Goal: Task Accomplishment & Management: Manage account settings

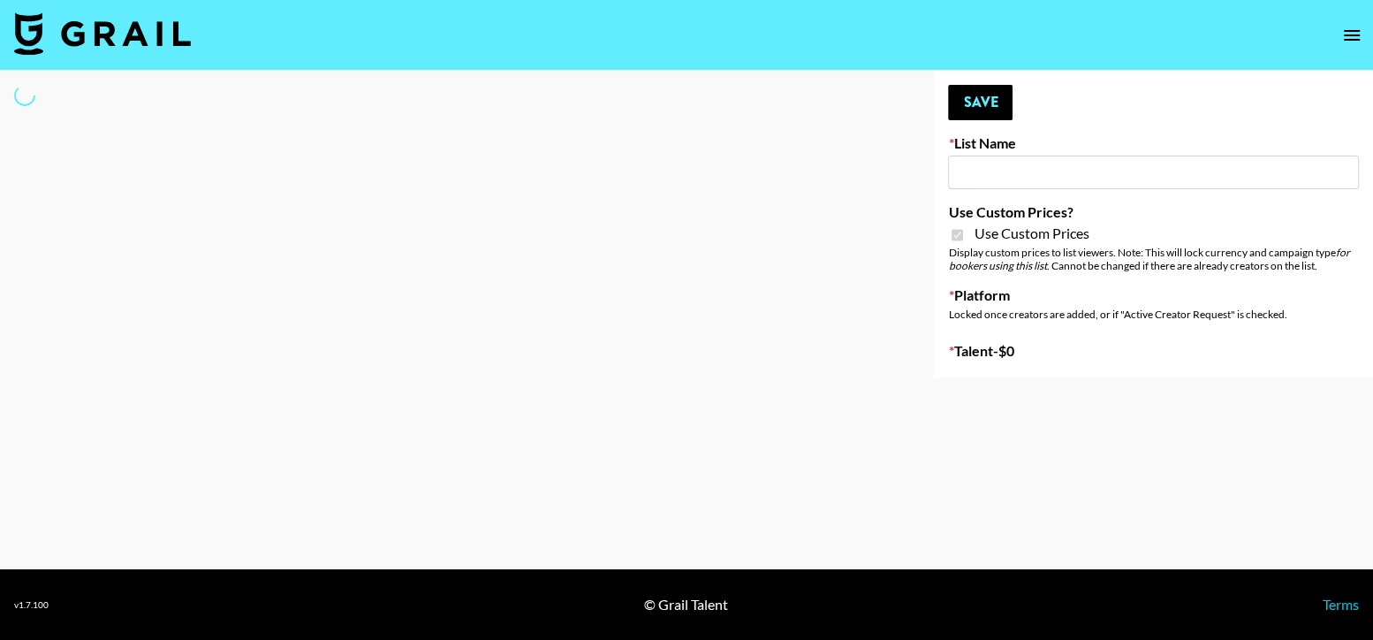
select select "Brand"
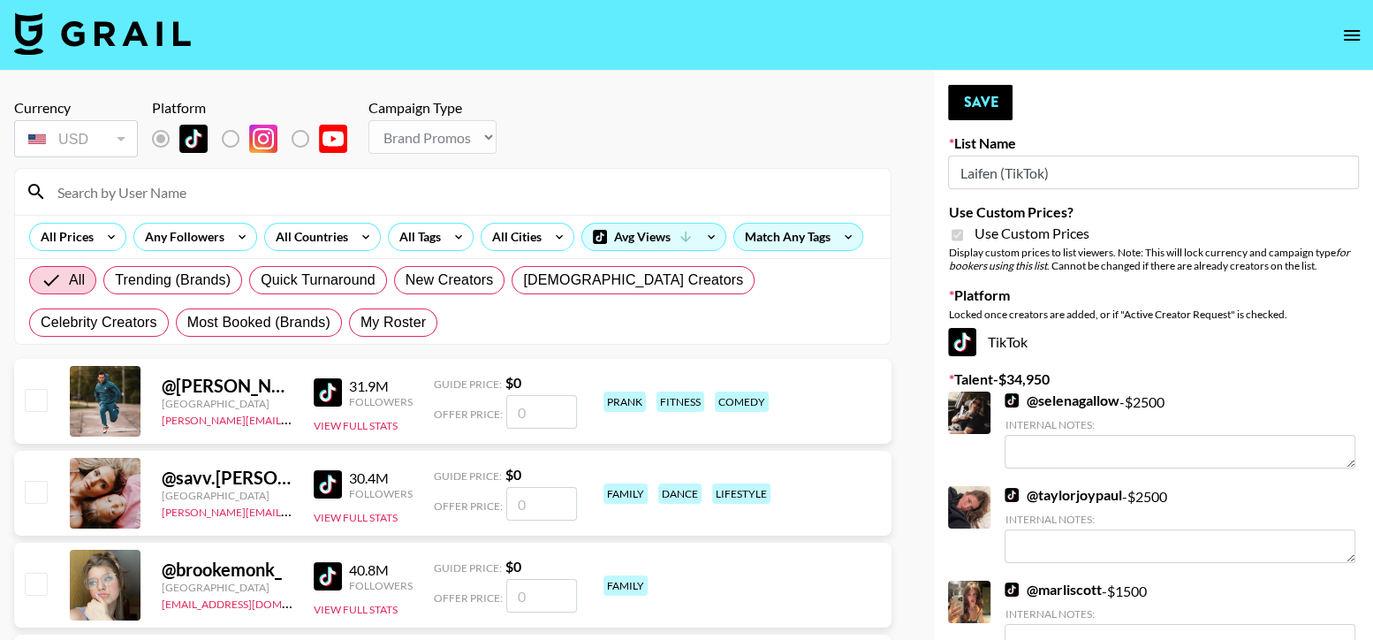
type input "Laifen (TikTok)"
checkbox input "true"
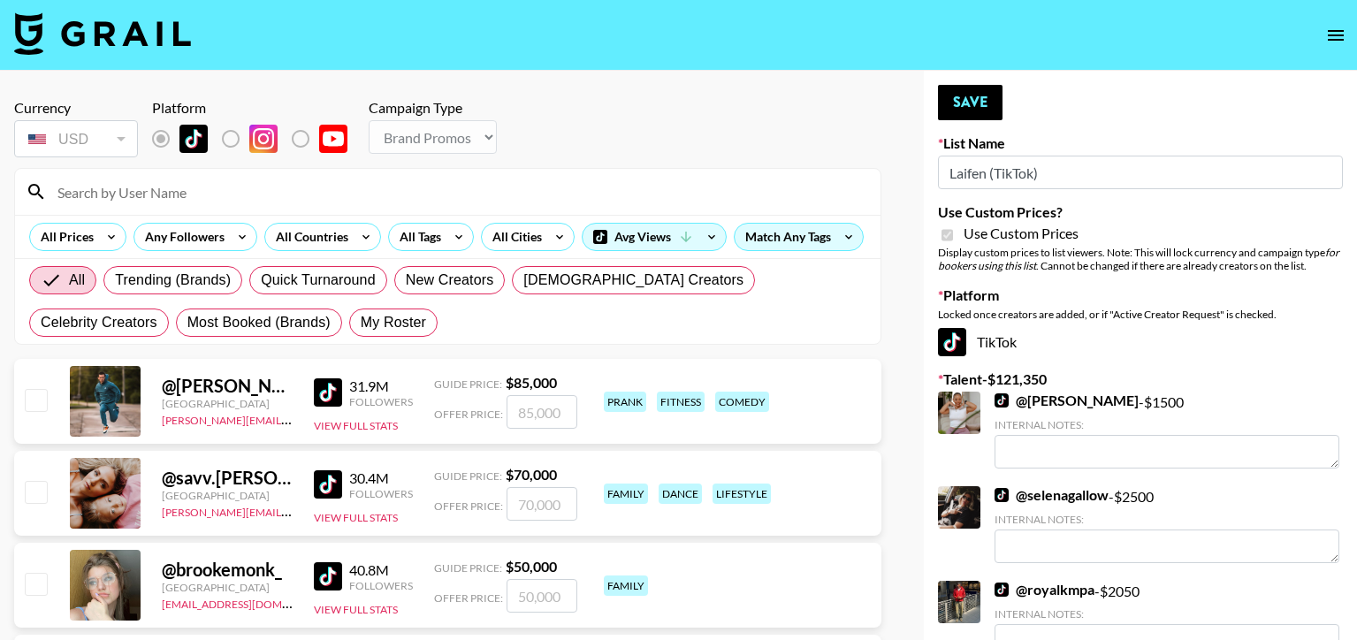
click at [443, 191] on input at bounding box center [458, 192] width 823 height 28
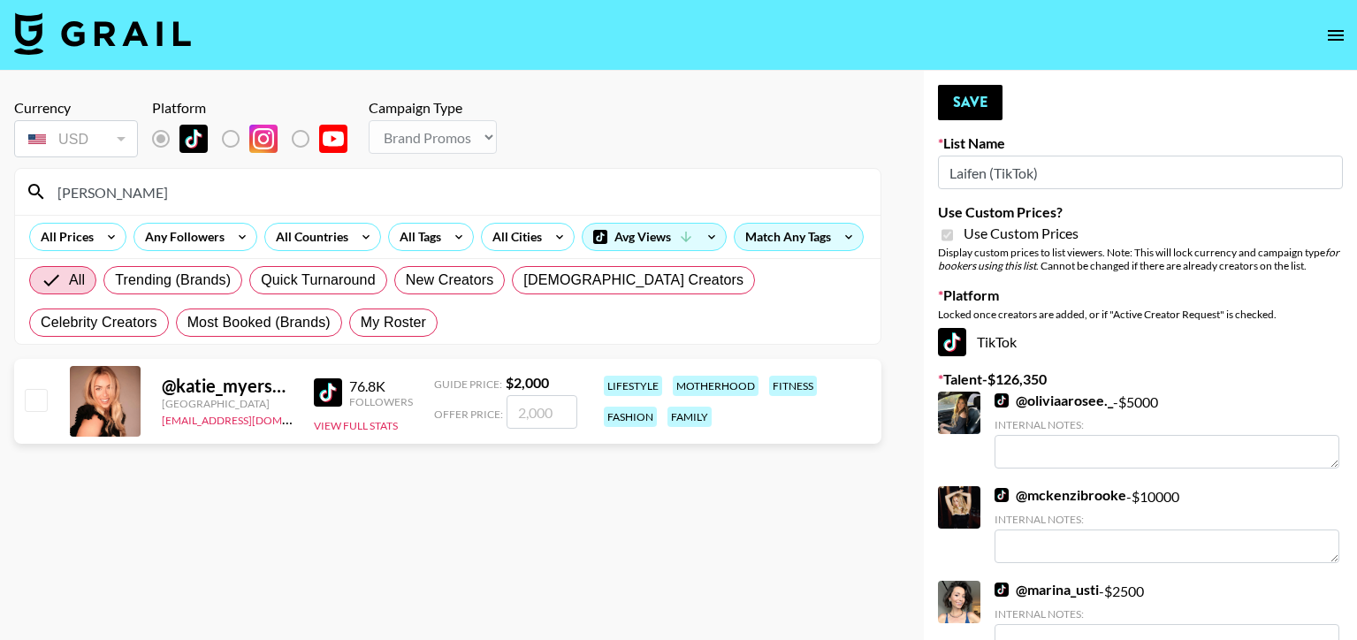
type input "[PERSON_NAME]"
click at [32, 397] on input "checkbox" at bounding box center [35, 399] width 21 height 21
checkbox input "true"
type input "2000"
click at [959, 95] on button "Save" at bounding box center [970, 102] width 65 height 35
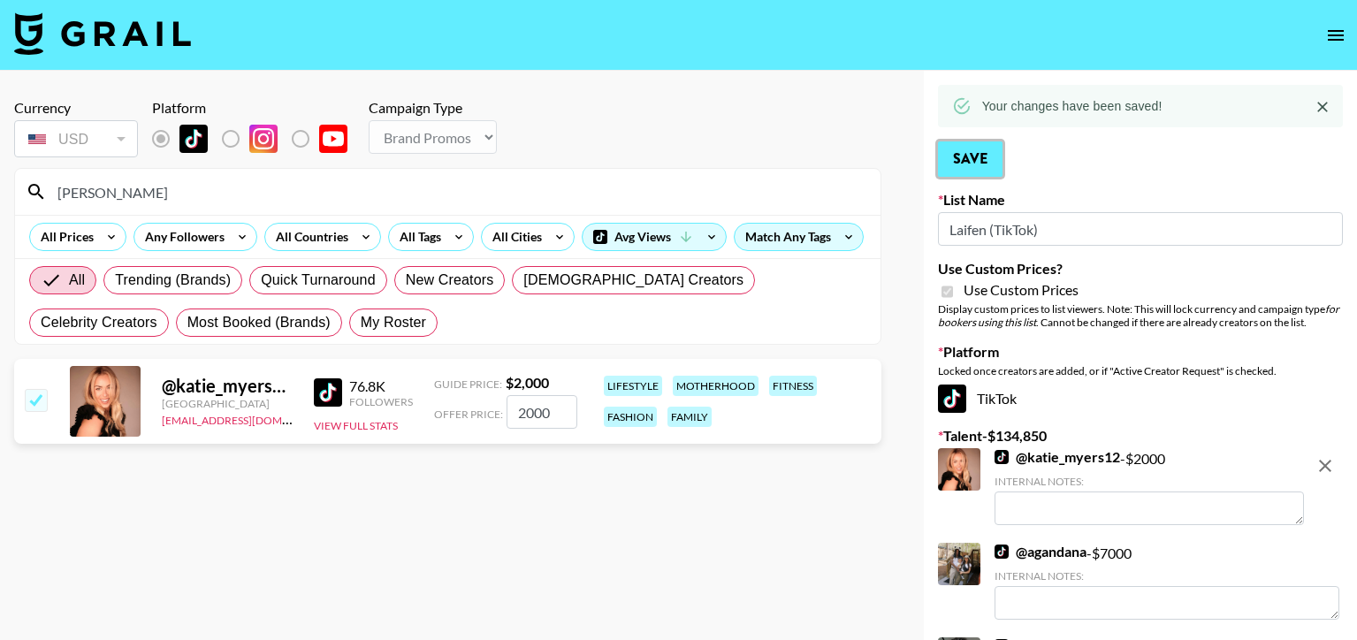
click at [992, 163] on button "Save" at bounding box center [970, 158] width 65 height 35
click at [385, 199] on input "[PERSON_NAME]" at bounding box center [458, 192] width 823 height 28
click at [384, 199] on input "[PERSON_NAME]" at bounding box center [458, 192] width 823 height 28
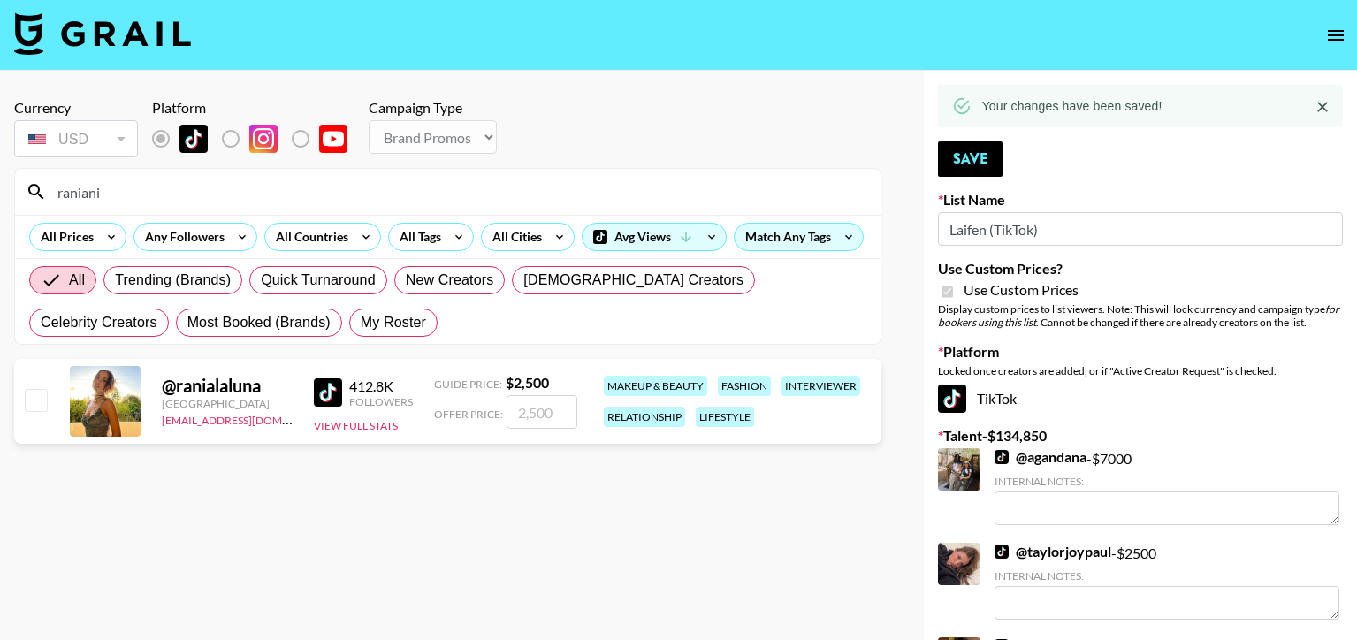
type input "raniani"
click at [43, 391] on input "checkbox" at bounding box center [35, 399] width 21 height 21
checkbox input "true"
type input "2500"
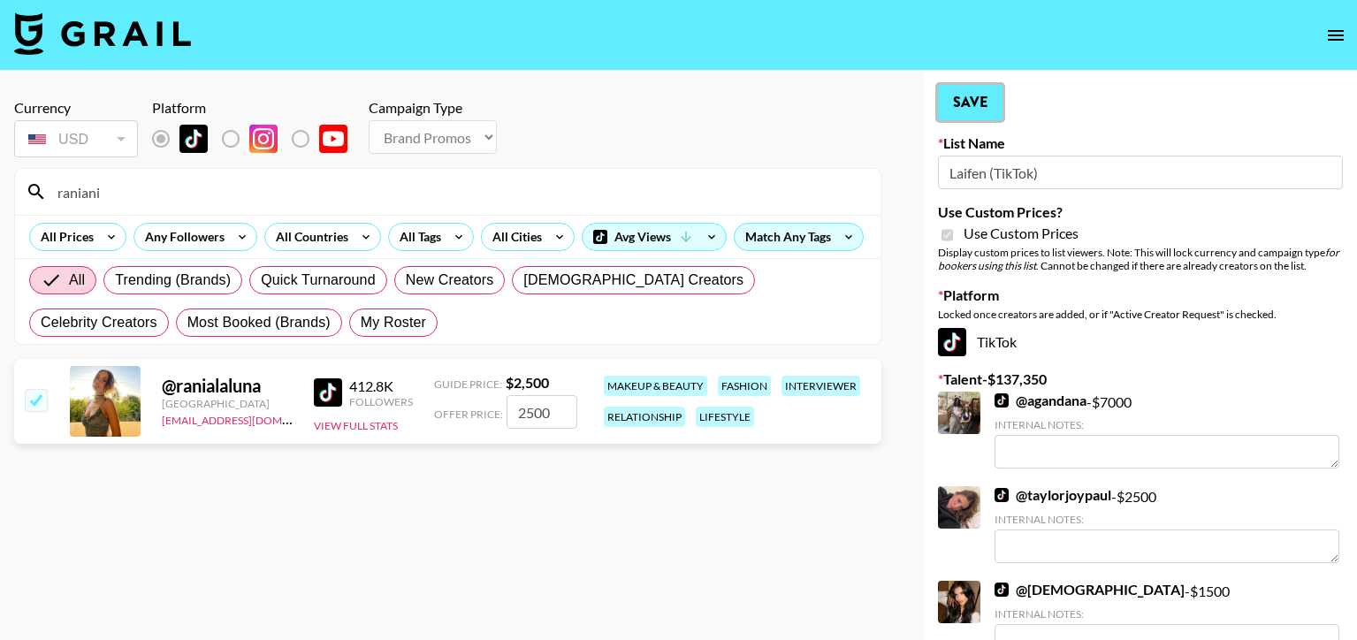
click at [959, 110] on button "Save" at bounding box center [970, 102] width 65 height 35
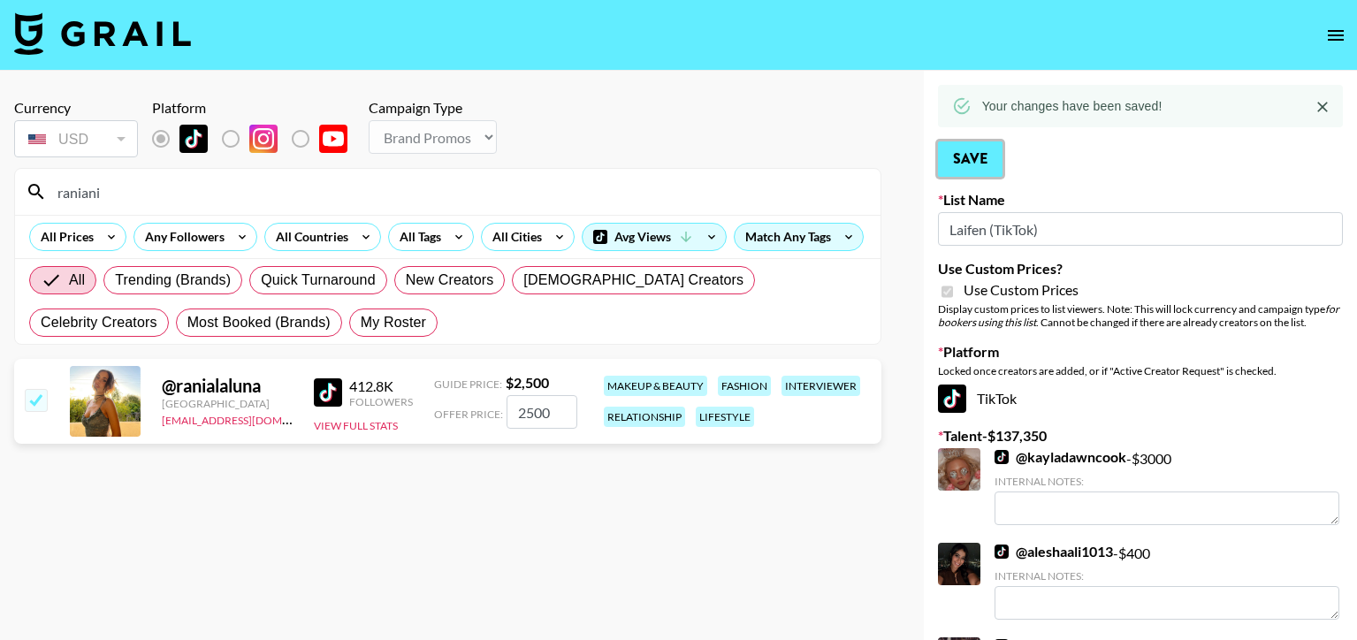
click at [976, 154] on button "Save" at bounding box center [970, 158] width 65 height 35
